Goal: Communication & Community: Answer question/provide support

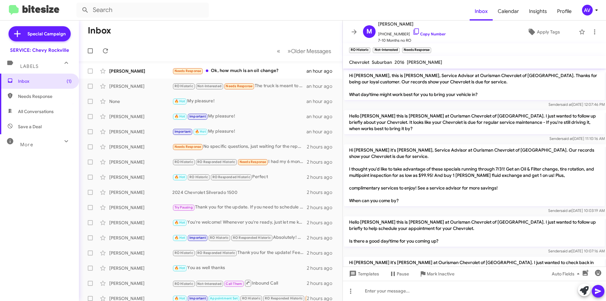
scroll to position [299, 0]
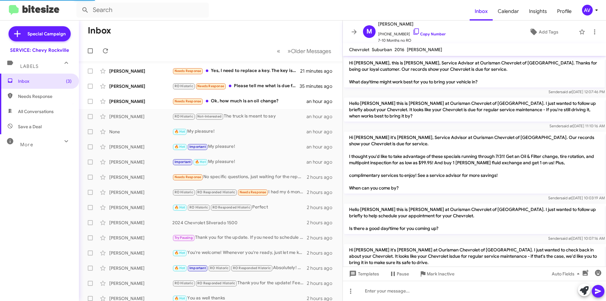
scroll to position [299, 0]
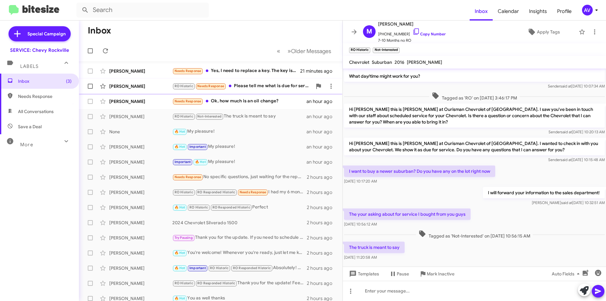
click at [277, 86] on div "RO Historic Needs Response Please tell me what is due for service." at bounding box center [242, 85] width 140 height 7
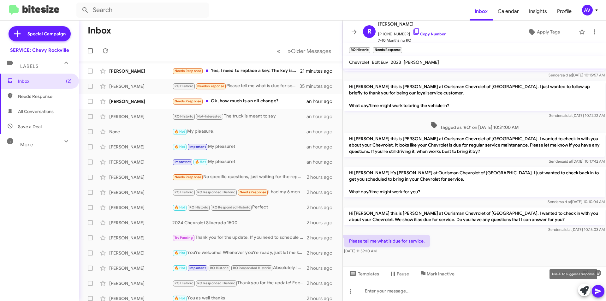
click at [582, 289] on icon at bounding box center [584, 290] width 9 height 9
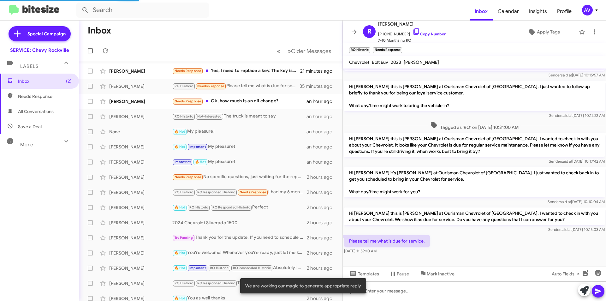
scroll to position [91, 0]
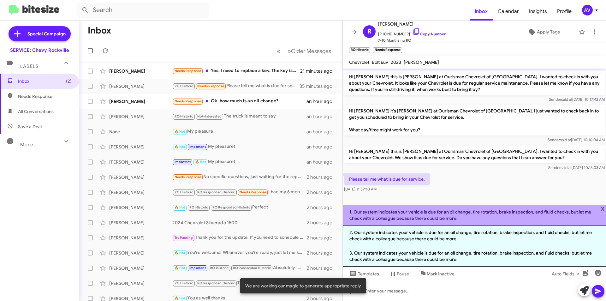
click at [477, 214] on li "1. Our system indicates your vehicle is due for an oil change, tire rotation, b…" at bounding box center [474, 215] width 263 height 21
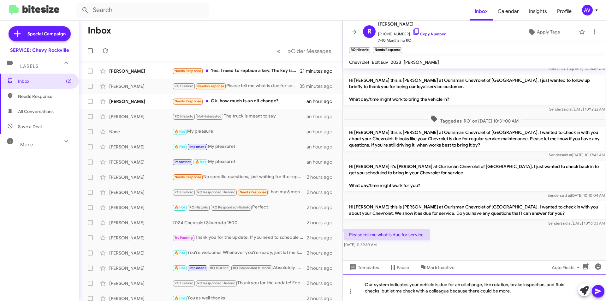
click at [461, 285] on div "Our system indicates your vehicle is due for an oil change, tire rotation, brak…" at bounding box center [474, 287] width 263 height 27
drag, startPoint x: 457, startPoint y: 287, endPoint x: 484, endPoint y: 274, distance: 29.7
click at [484, 274] on div "Hi [PERSON_NAME], this is [PERSON_NAME], Service Advisor at Ourisman Chevrolet …" at bounding box center [474, 185] width 263 height 232
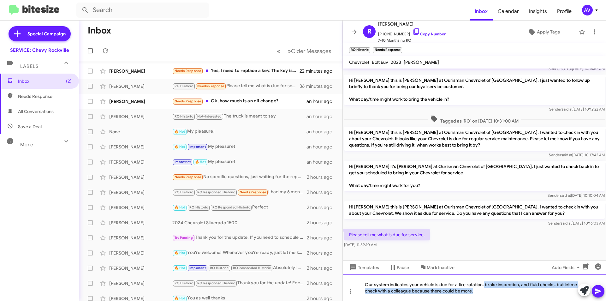
drag, startPoint x: 484, startPoint y: 286, endPoint x: 506, endPoint y: 313, distance: 34.8
click at [506, 301] on html "Inbox Calendar Insights Profile AV Special Campaign SERVICE: Chevy Rockville La…" at bounding box center [303, 150] width 606 height 301
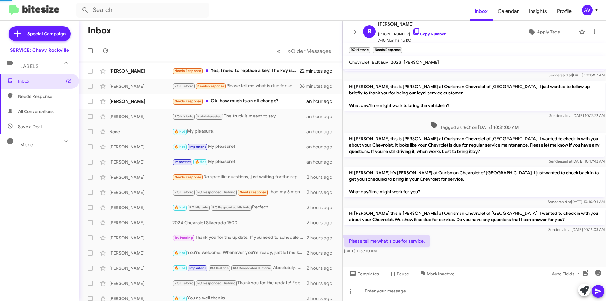
scroll to position [52, 0]
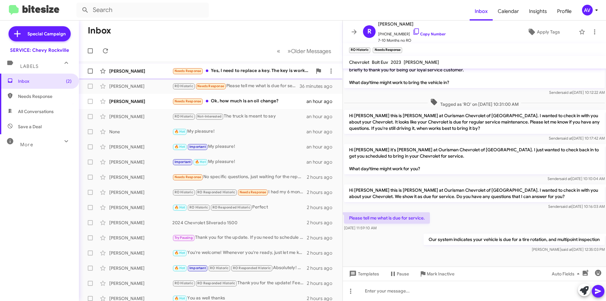
click at [249, 74] on div "Needs Response Yes, I need to replace a key. The key is working but plastic bro…" at bounding box center [242, 70] width 140 height 7
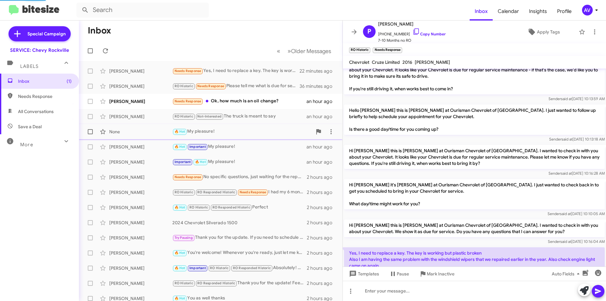
scroll to position [77, 0]
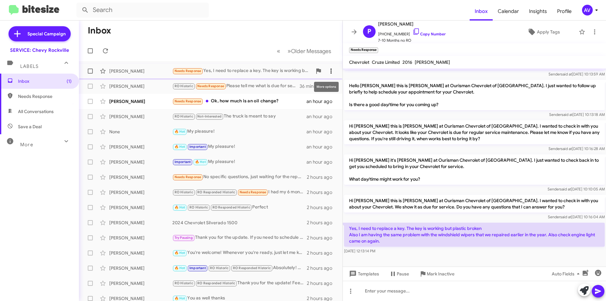
click at [332, 73] on span at bounding box center [331, 71] width 13 height 8
click at [325, 90] on button "Mark as unread" at bounding box center [288, 87] width 87 height 15
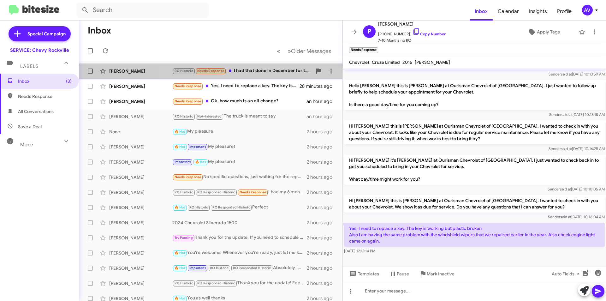
click at [255, 70] on div "RO Historic Needs Response I had that done in December for the 1 year free serv…" at bounding box center [242, 70] width 140 height 7
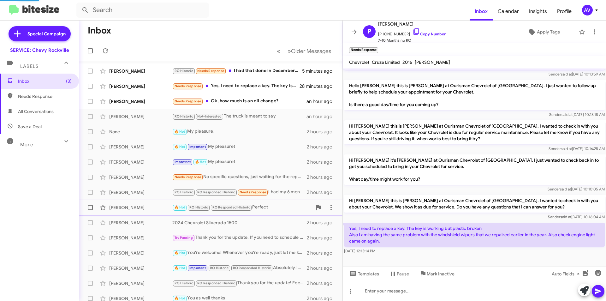
scroll to position [75, 0]
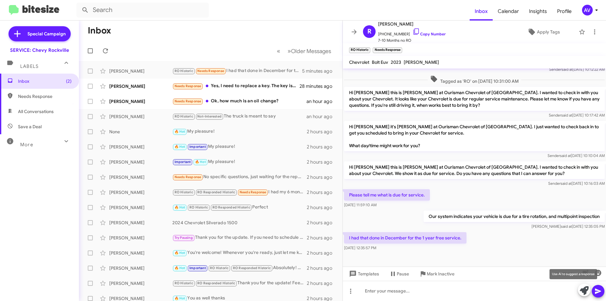
click at [583, 290] on icon at bounding box center [584, 290] width 9 height 9
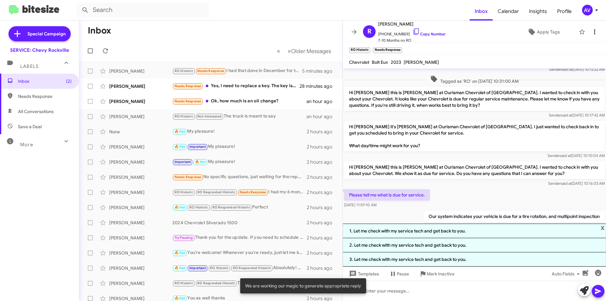
click at [591, 28] on icon at bounding box center [595, 32] width 8 height 8
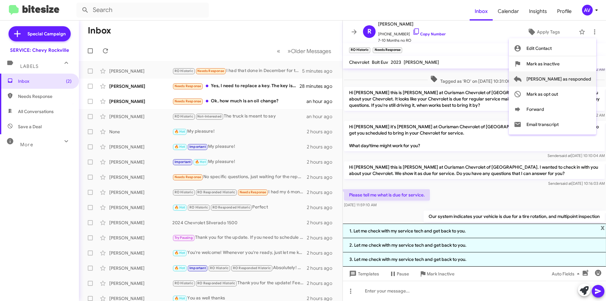
click at [574, 76] on span "[PERSON_NAME] as responded" at bounding box center [559, 78] width 65 height 15
